Goal: Information Seeking & Learning: Learn about a topic

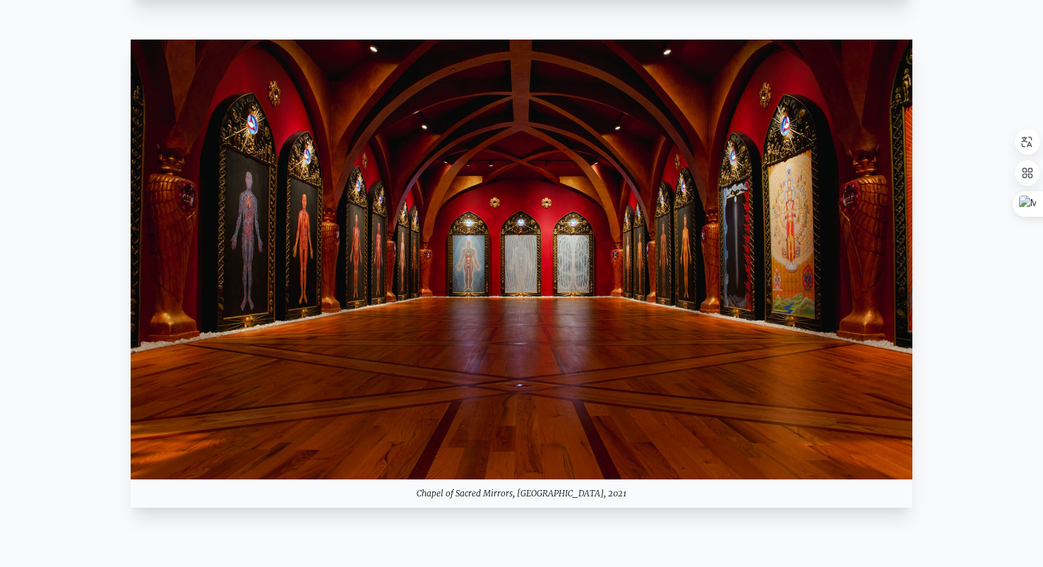
scroll to position [1257, 0]
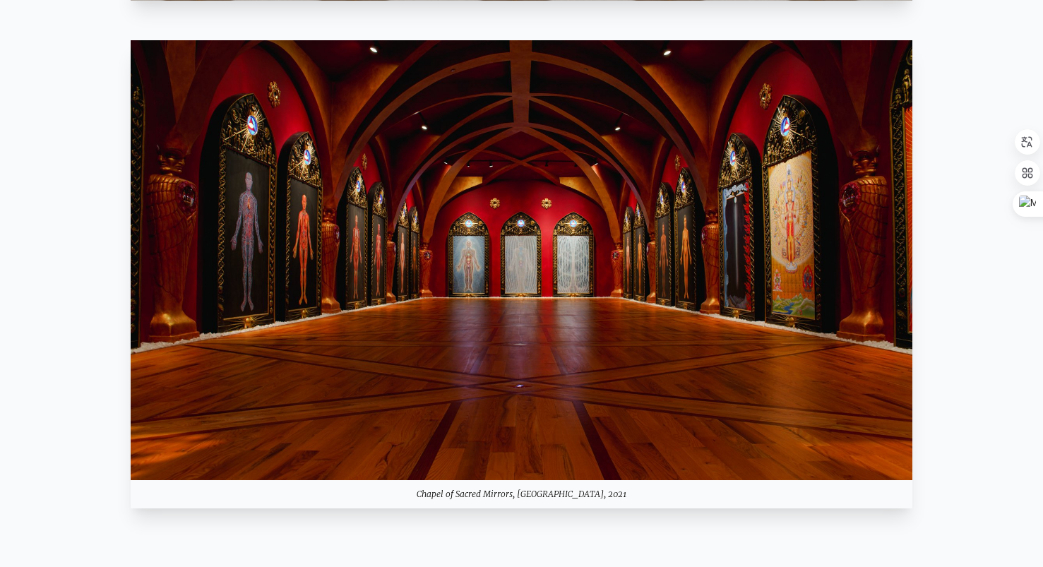
click at [451, 494] on div "Chapel of Sacred Mirrors, [GEOGRAPHIC_DATA], 2021" at bounding box center [522, 494] width 783 height 28
click at [475, 476] on icon at bounding box center [473, 478] width 20 height 10
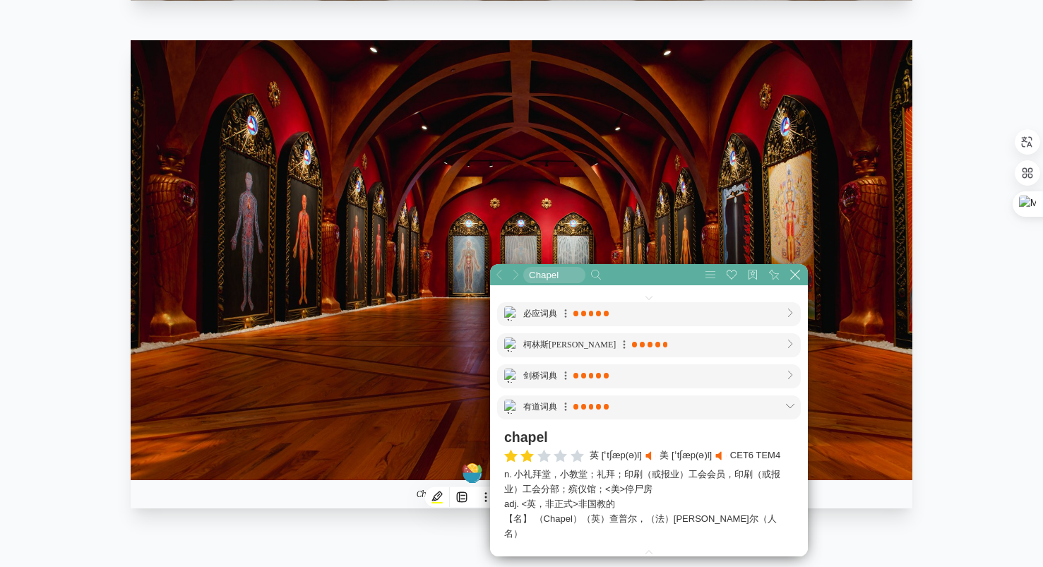
scroll to position [706, 706]
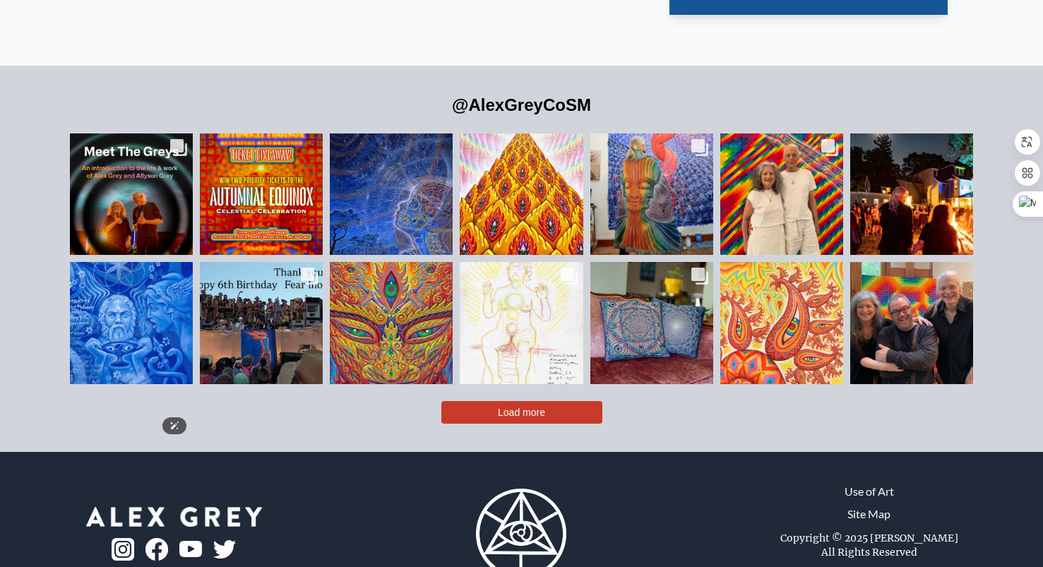
scroll to position [3203, 0]
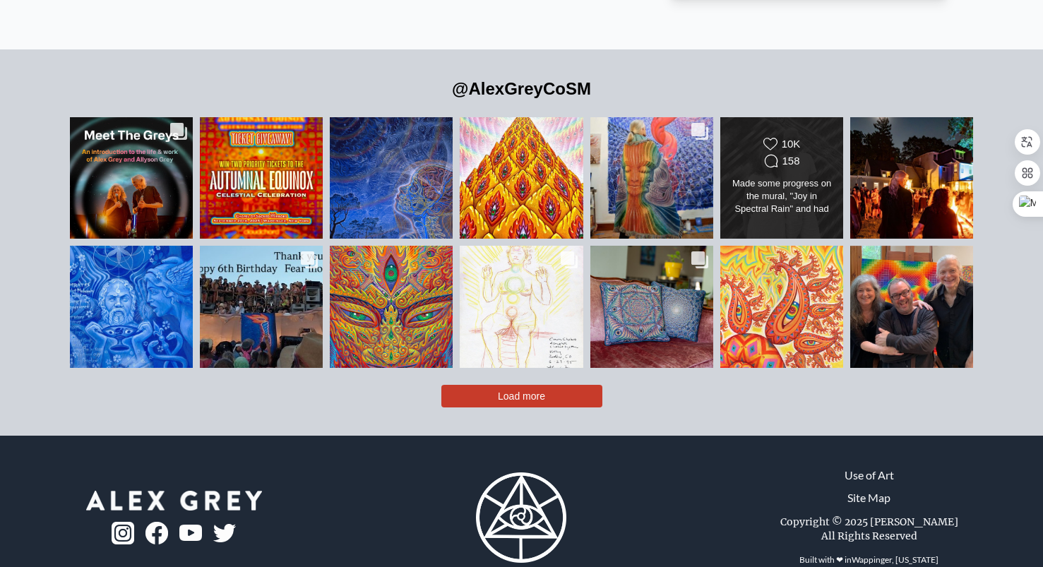
click at [800, 147] on div "Likes Count 10K Comments Count 158 Made some progress on the mural, "Joy in Spe…" at bounding box center [782, 178] width 100 height 82
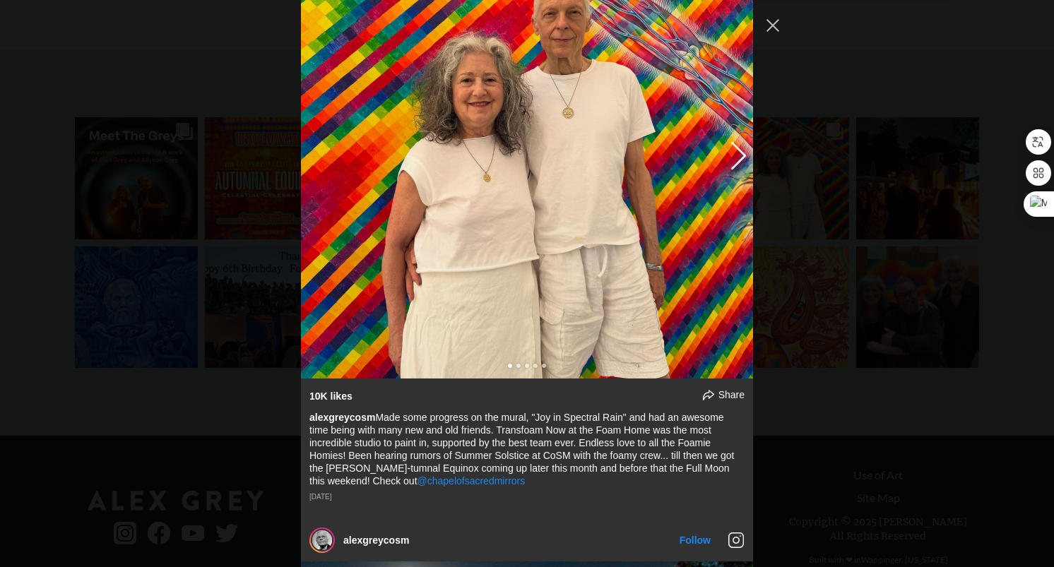
scroll to position [1466, 0]
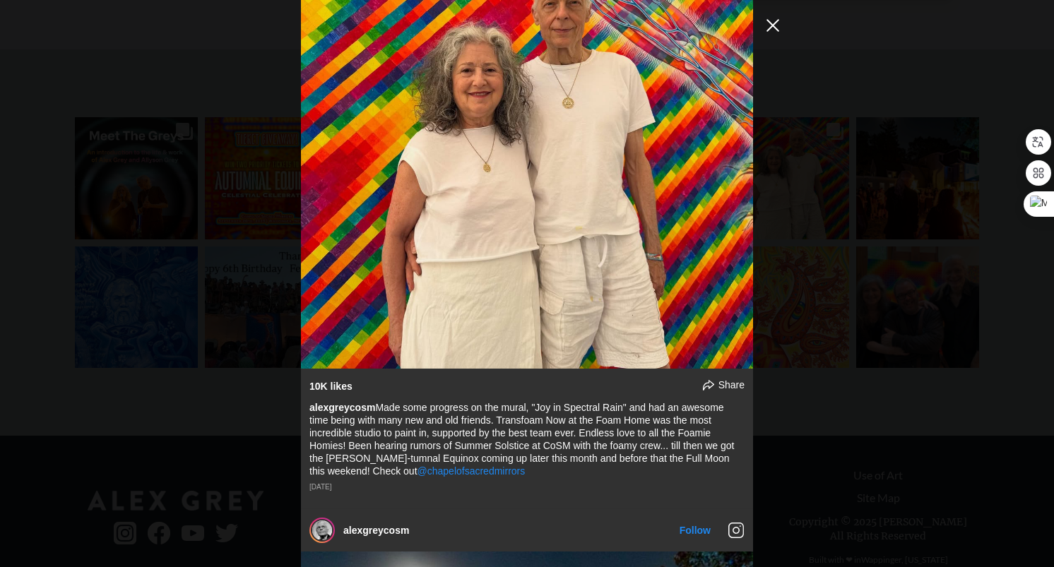
click at [771, 35] on button "Close Instagram Feed Popup" at bounding box center [772, 25] width 23 height 23
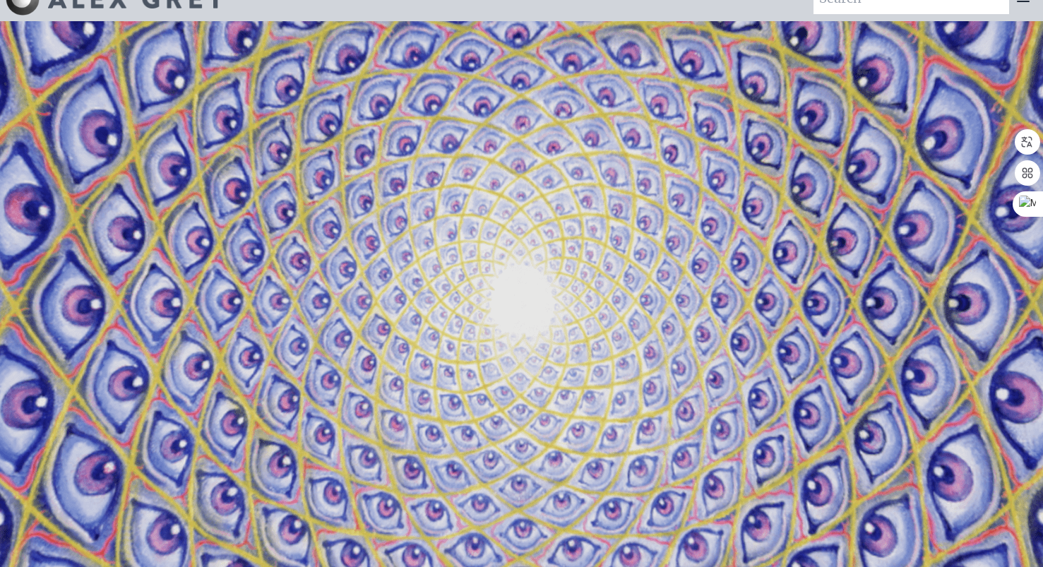
scroll to position [0, 0]
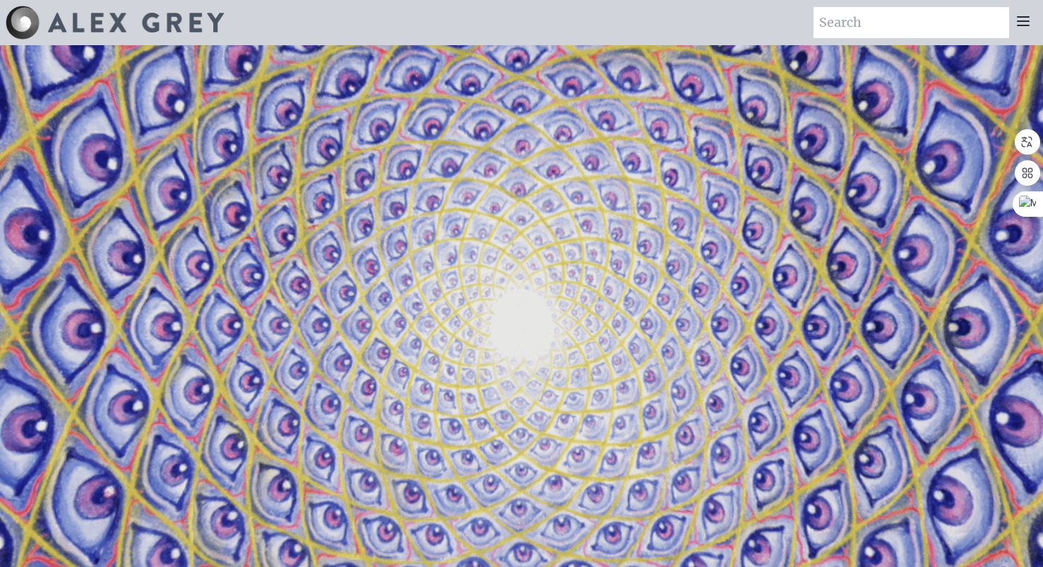
click at [1021, 26] on icon at bounding box center [1023, 21] width 17 height 17
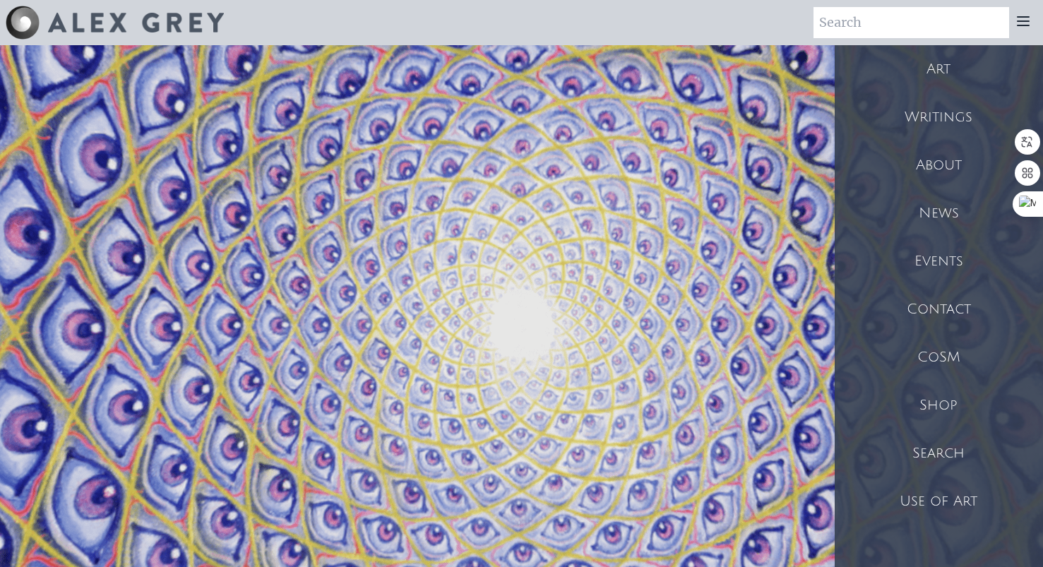
click at [942, 74] on div "Art" at bounding box center [939, 69] width 208 height 48
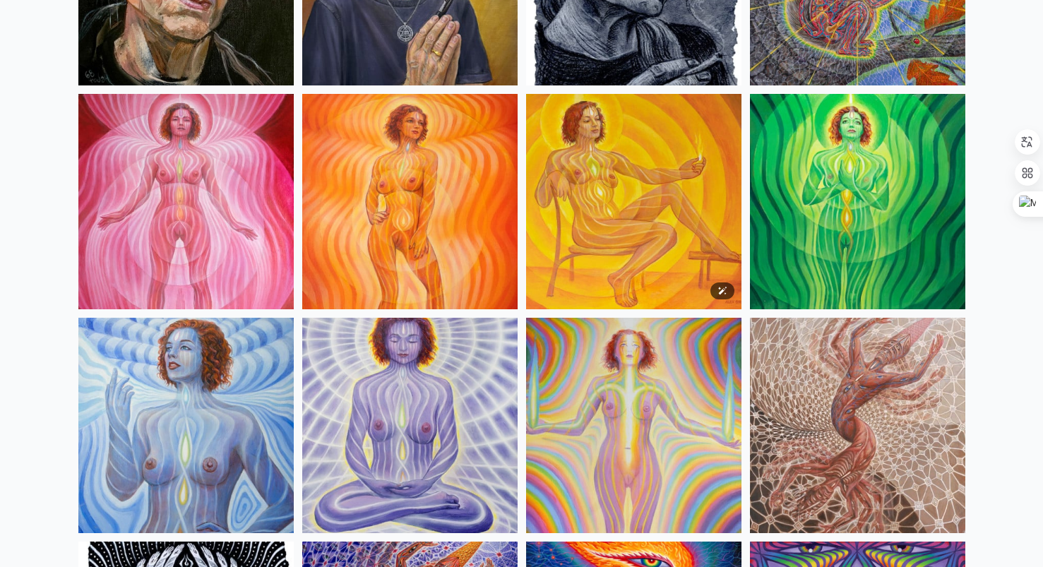
scroll to position [961, 0]
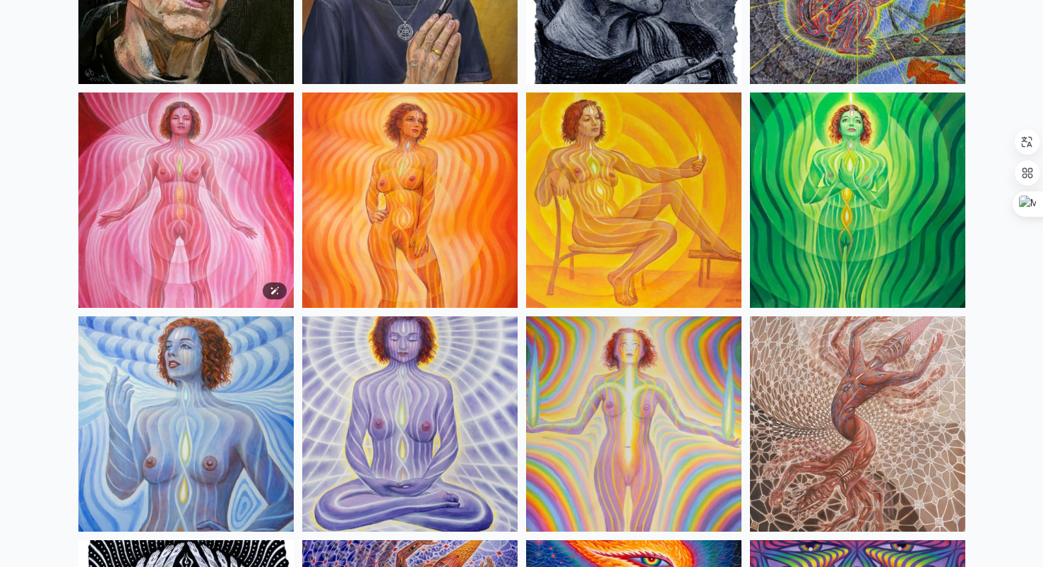
click at [168, 198] on img at bounding box center [185, 200] width 215 height 215
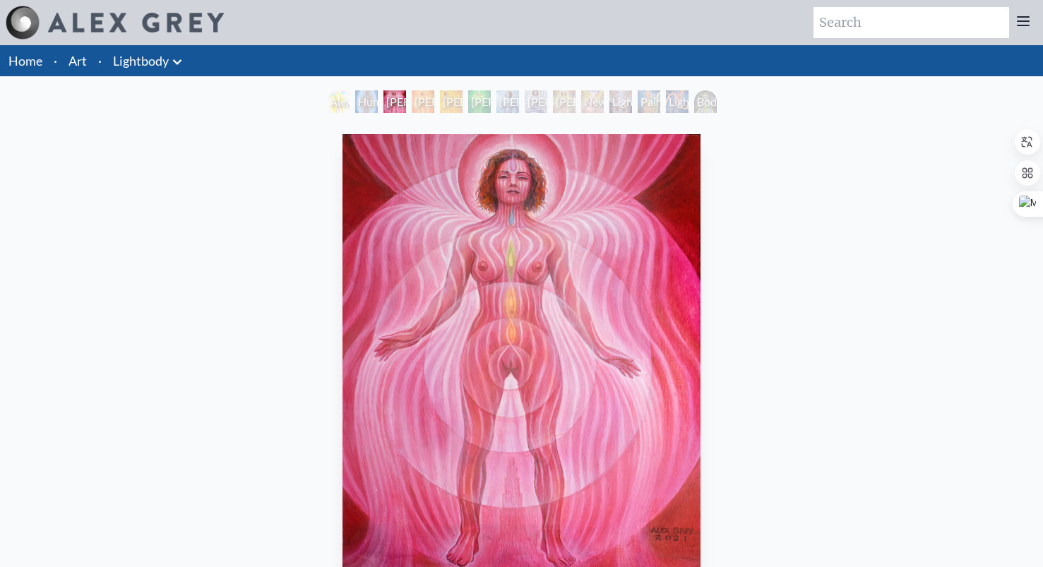
click at [434, 105] on div "[PERSON_NAME] 2" at bounding box center [423, 101] width 23 height 23
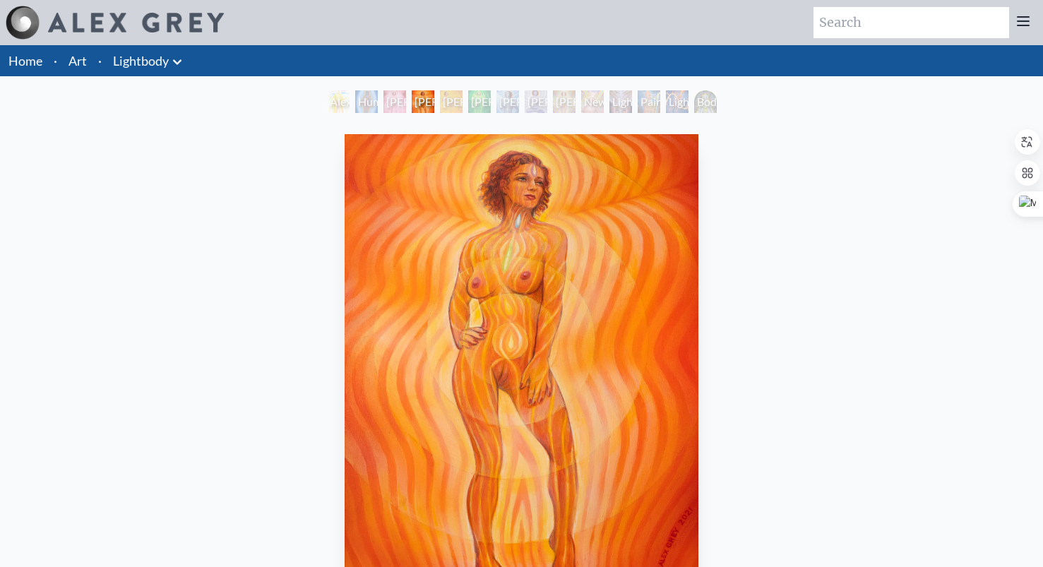
click at [463, 106] on div "[PERSON_NAME] 3" at bounding box center [451, 101] width 23 height 23
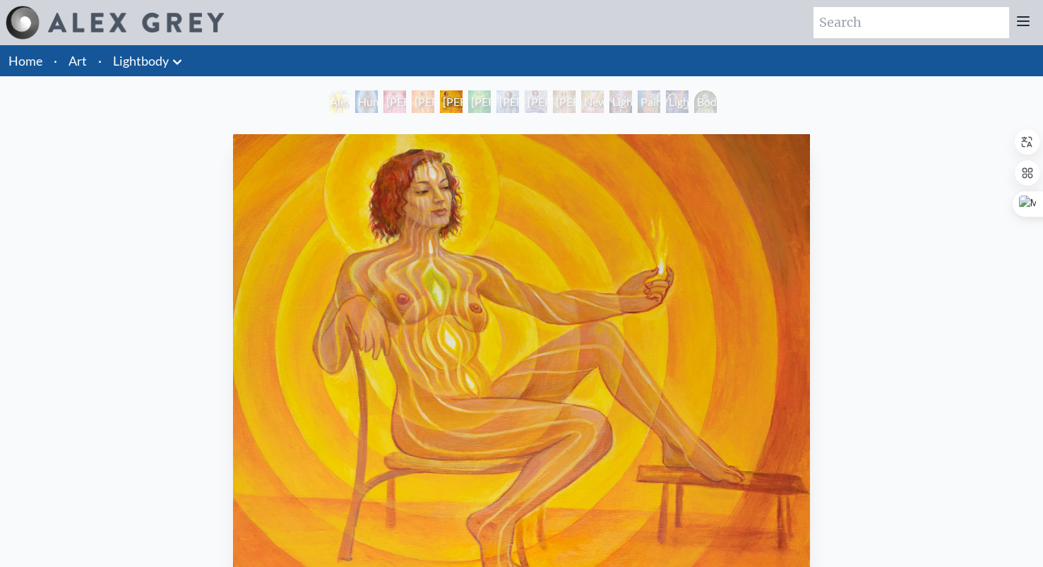
click at [491, 109] on div "[PERSON_NAME] 4" at bounding box center [479, 101] width 23 height 23
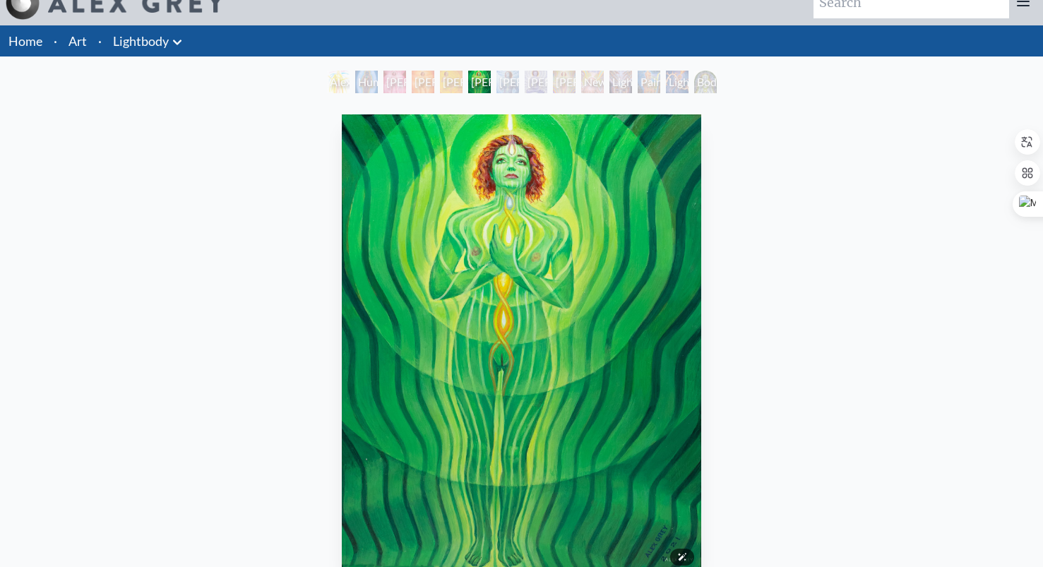
scroll to position [13, 0]
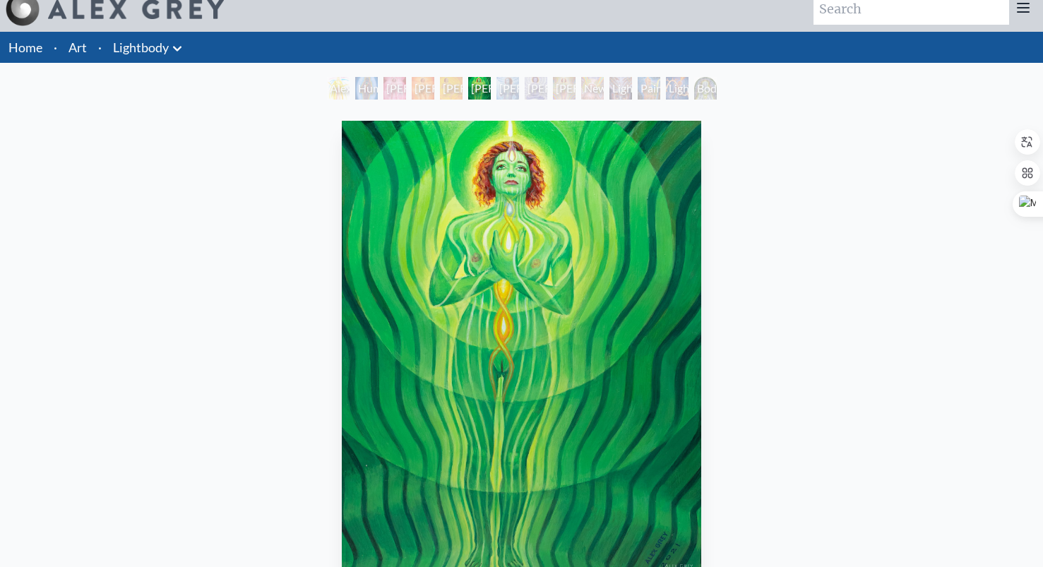
click at [500, 89] on div "Lightbody 5" at bounding box center [508, 88] width 23 height 23
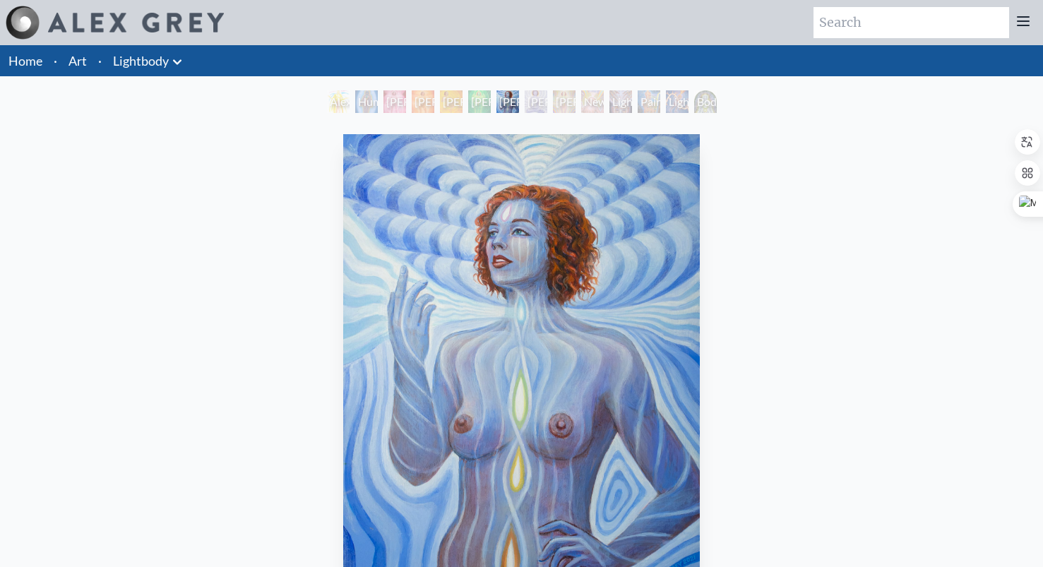
click at [530, 107] on div "Lightbody 6" at bounding box center [536, 101] width 23 height 23
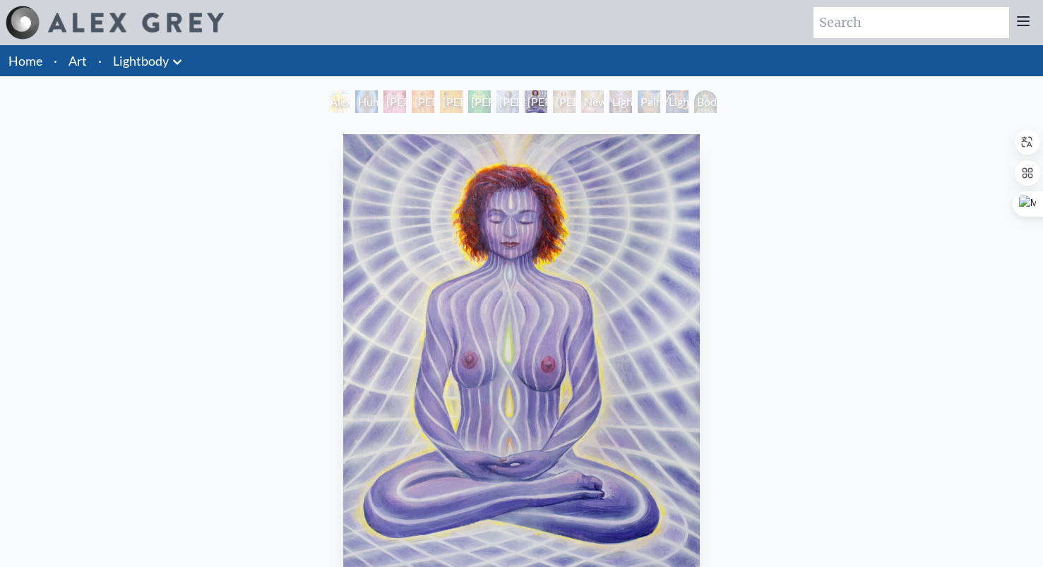
click at [576, 107] on div "Lightbody 7" at bounding box center [564, 101] width 23 height 23
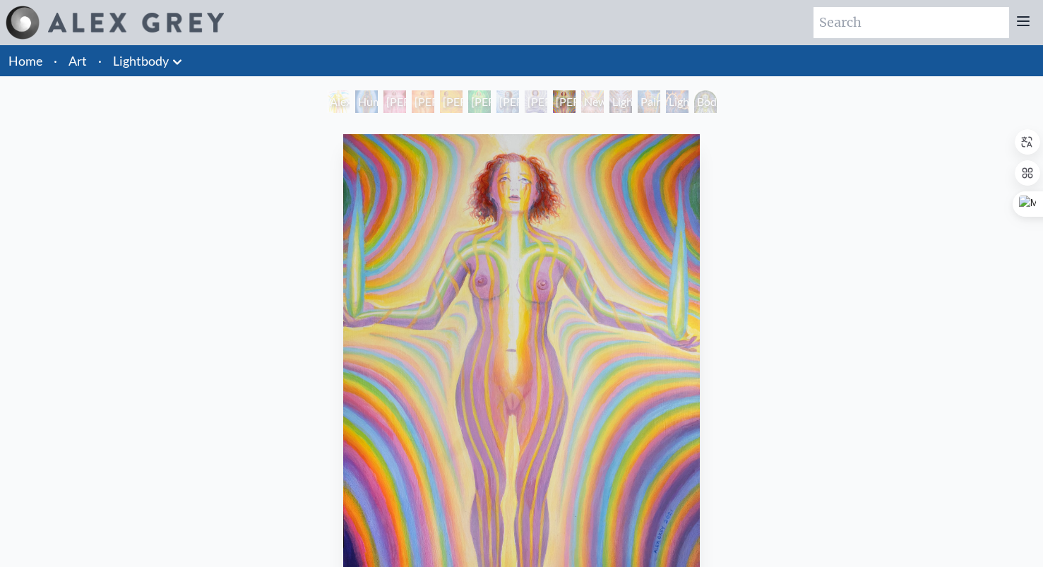
click at [586, 100] on div "Newborn" at bounding box center [592, 101] width 23 height 23
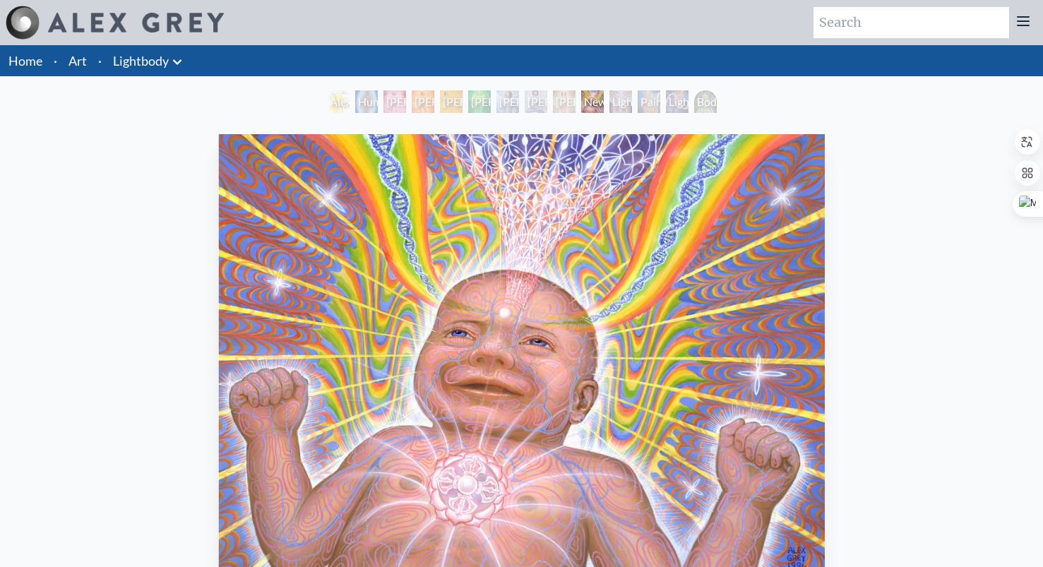
click at [631, 108] on div "Lightweaver" at bounding box center [621, 101] width 23 height 23
click at [73, 64] on link "Art" at bounding box center [78, 61] width 18 height 20
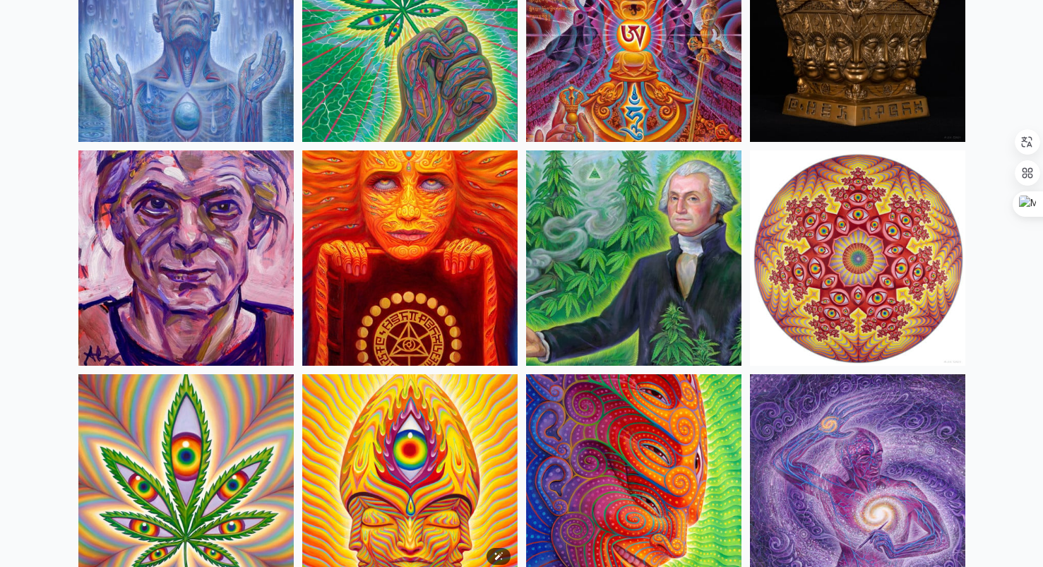
scroll to position [2267, 0]
